Goal: Task Accomplishment & Management: Complete application form

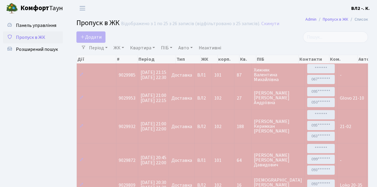
select select "25"
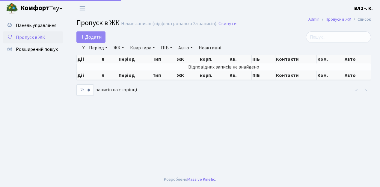
select select "25"
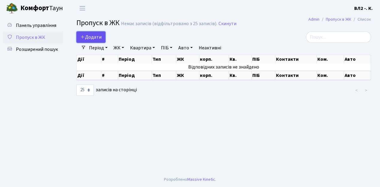
click at [102, 40] on link "Додати" at bounding box center [90, 36] width 29 height 11
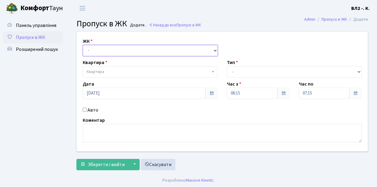
click at [216, 49] on select "- ВЛ1, Ужгородський пров., 4/1 ВЛ2, Голосіївський просп., 76 ВЛ3, пр.Голосіївсь…" at bounding box center [150, 50] width 135 height 11
select select "317"
click at [83, 45] on select "- ВЛ1, Ужгородський пров., 4/1 ВЛ2, Голосіївський просп., 76 ВЛ3, пр.Голосіївсь…" at bounding box center [150, 50] width 135 height 11
select select
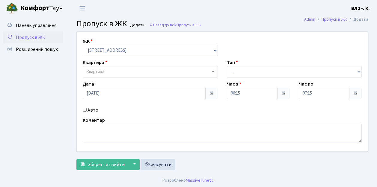
click at [213, 71] on b at bounding box center [213, 71] width 2 height 1
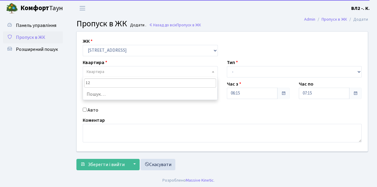
type input "124"
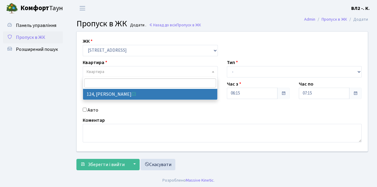
select select "38308"
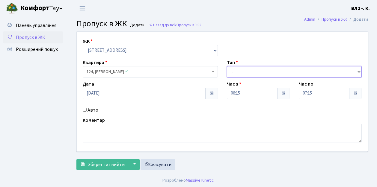
click at [360, 70] on select "- Доставка Таксі Гості Сервіс" at bounding box center [294, 71] width 135 height 11
select select "1"
click at [227, 66] on select "- Доставка Таксі Гості Сервіс" at bounding box center [294, 71] width 135 height 11
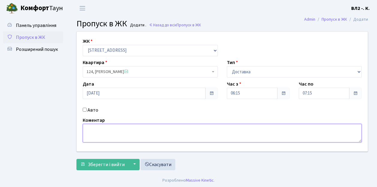
drag, startPoint x: 93, startPoint y: 126, endPoint x: 238, endPoint y: 144, distance: 146.1
click at [93, 126] on textarea at bounding box center [222, 133] width 279 height 19
type textarea "16-14"
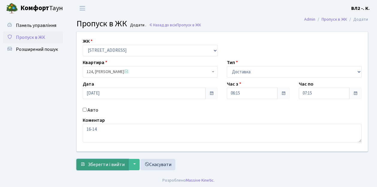
click at [95, 164] on span "Зберегти і вийти" at bounding box center [106, 165] width 37 height 7
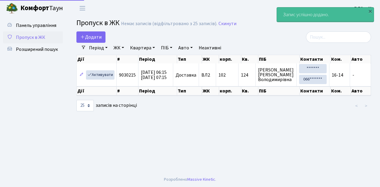
select select "25"
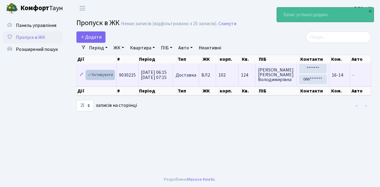
click at [114, 77] on link "Активувати" at bounding box center [100, 74] width 28 height 9
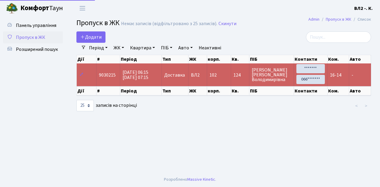
select select "25"
click at [340, 80] on td "16-14" at bounding box center [339, 75] width 22 height 23
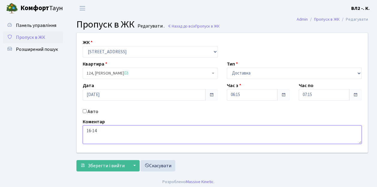
click at [89, 131] on textarea "16-14" at bounding box center [222, 135] width 279 height 19
type textarea "06-14"
click at [100, 167] on span "Зберегти і вийти" at bounding box center [106, 166] width 37 height 7
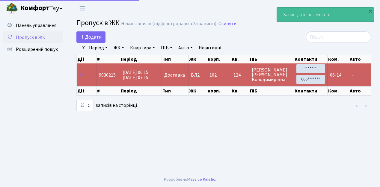
select select "25"
